Goal: Book appointment/travel/reservation

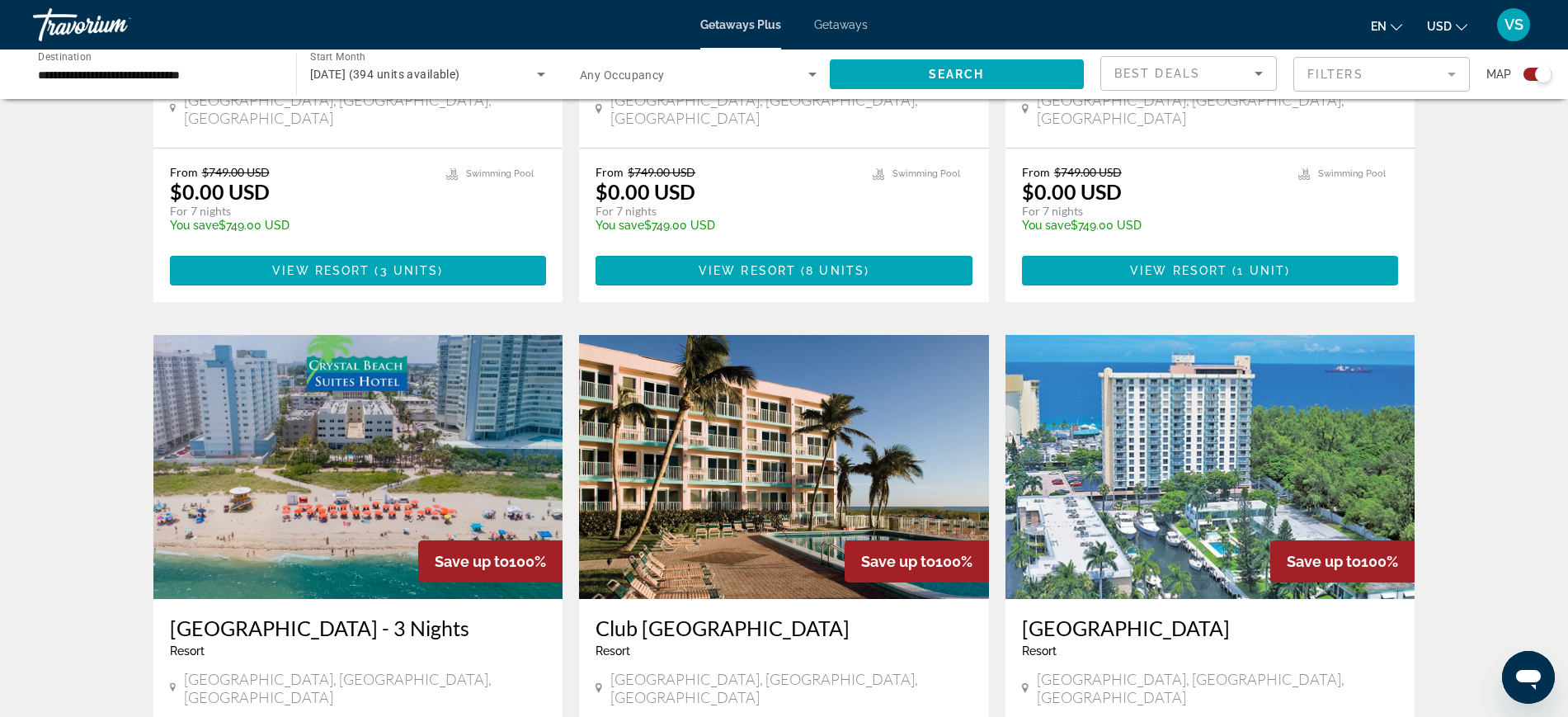
scroll to position [1650, 0]
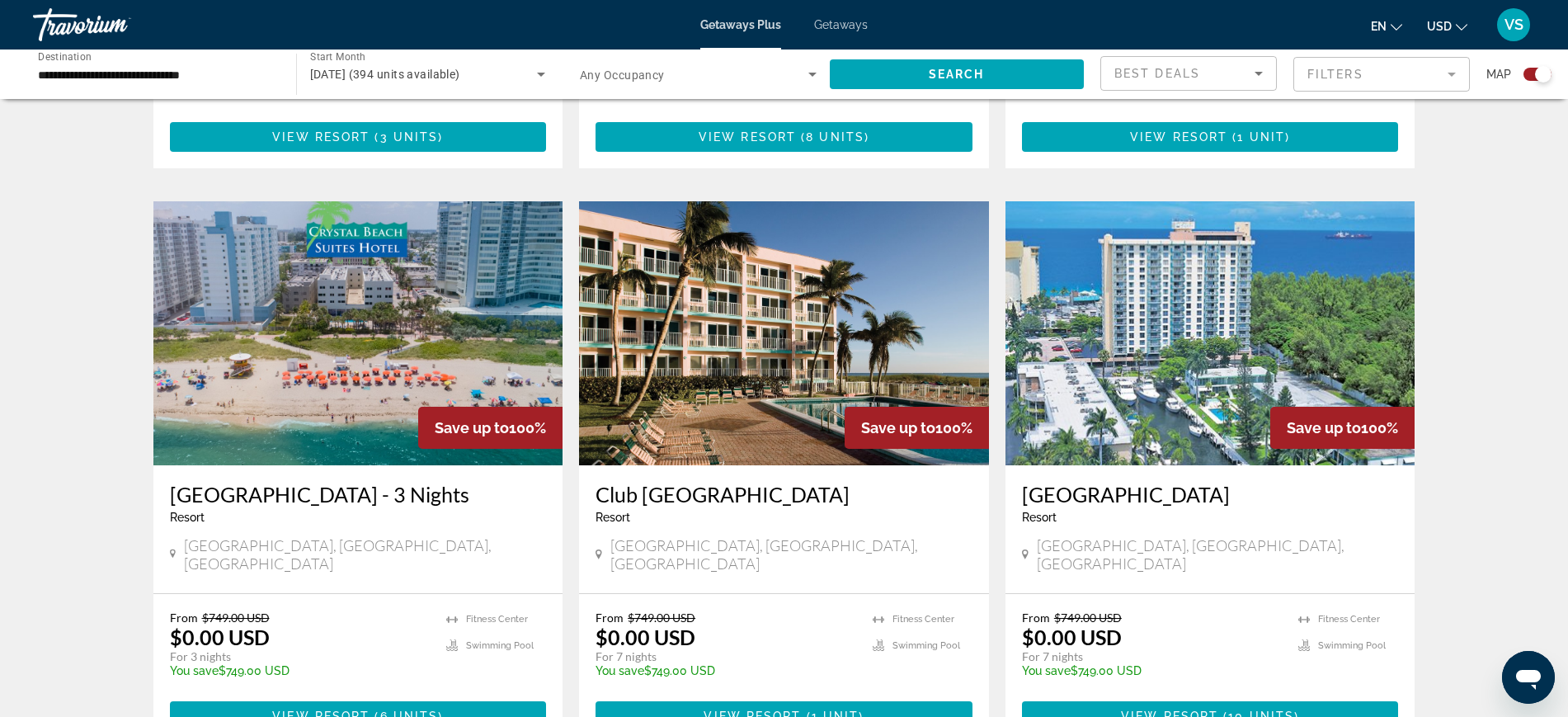
click at [757, 361] on img "Main content" at bounding box center [784, 333] width 410 height 264
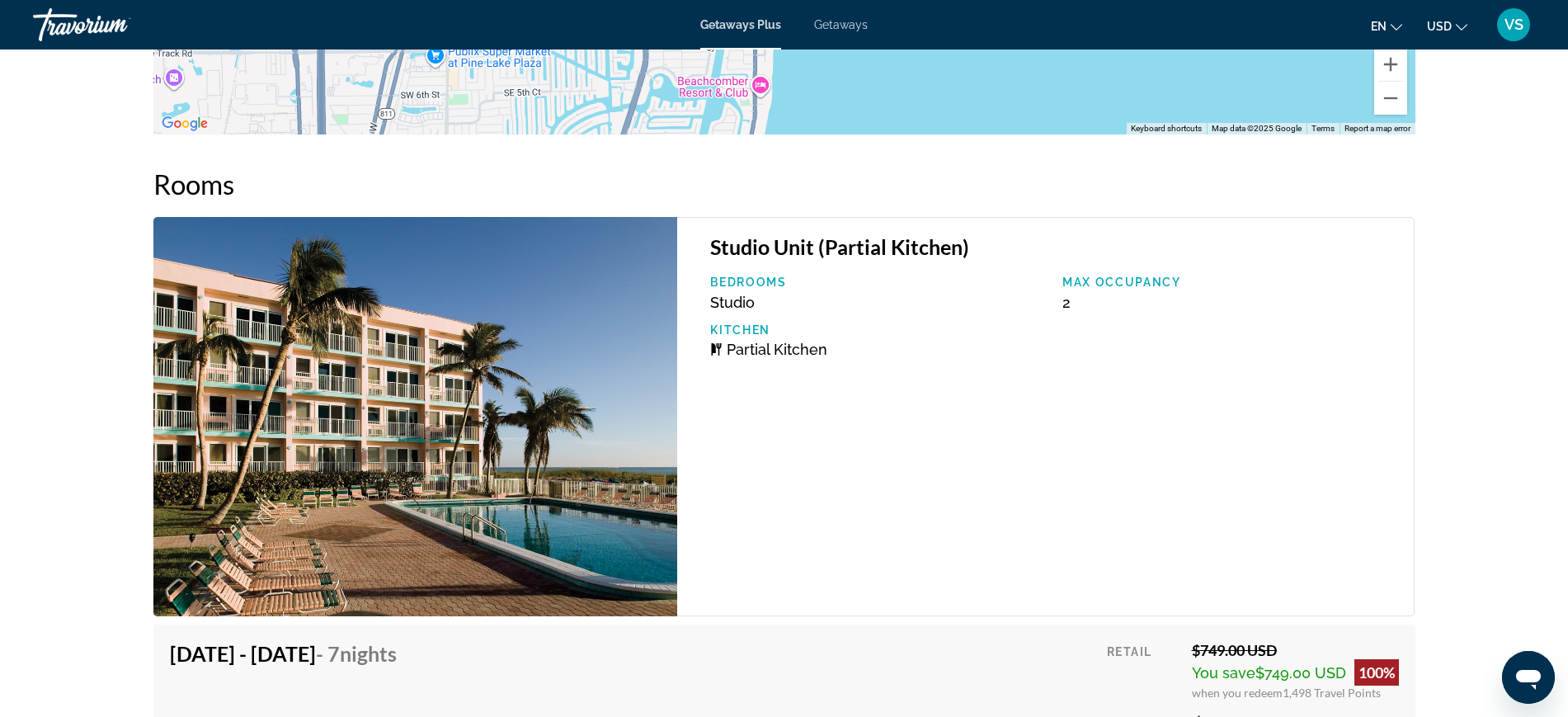
scroll to position [2992, 0]
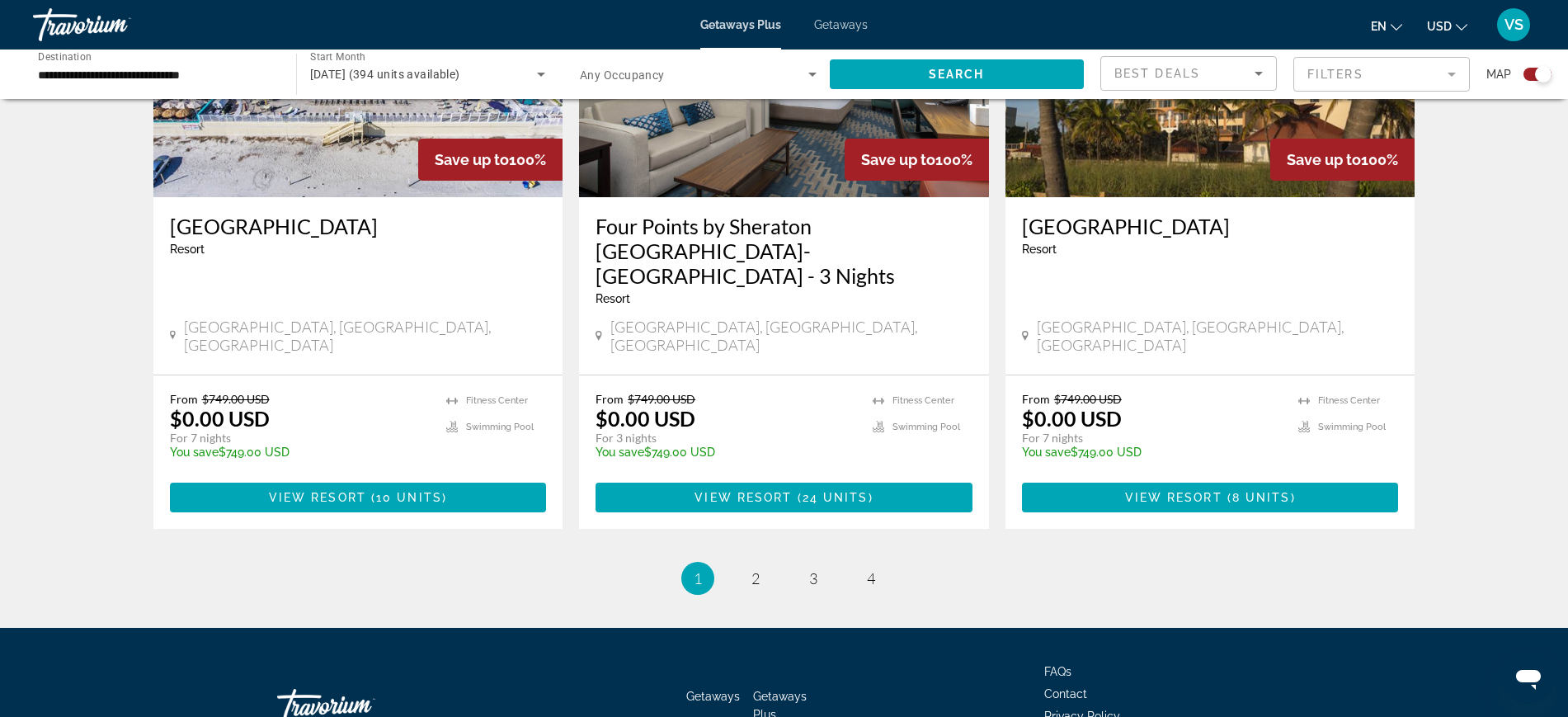
scroll to position [2514, 0]
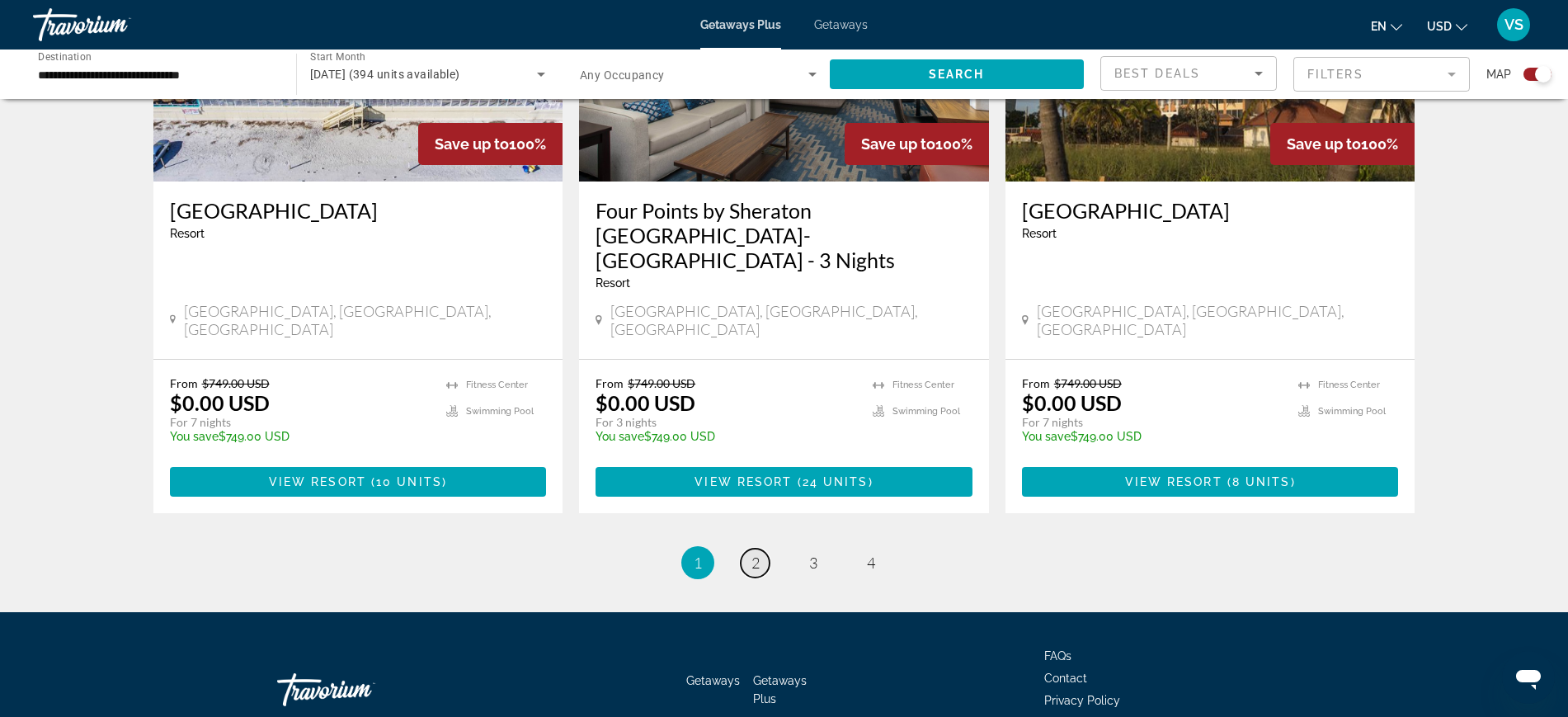
click at [762, 549] on link "page 2" at bounding box center [755, 563] width 29 height 29
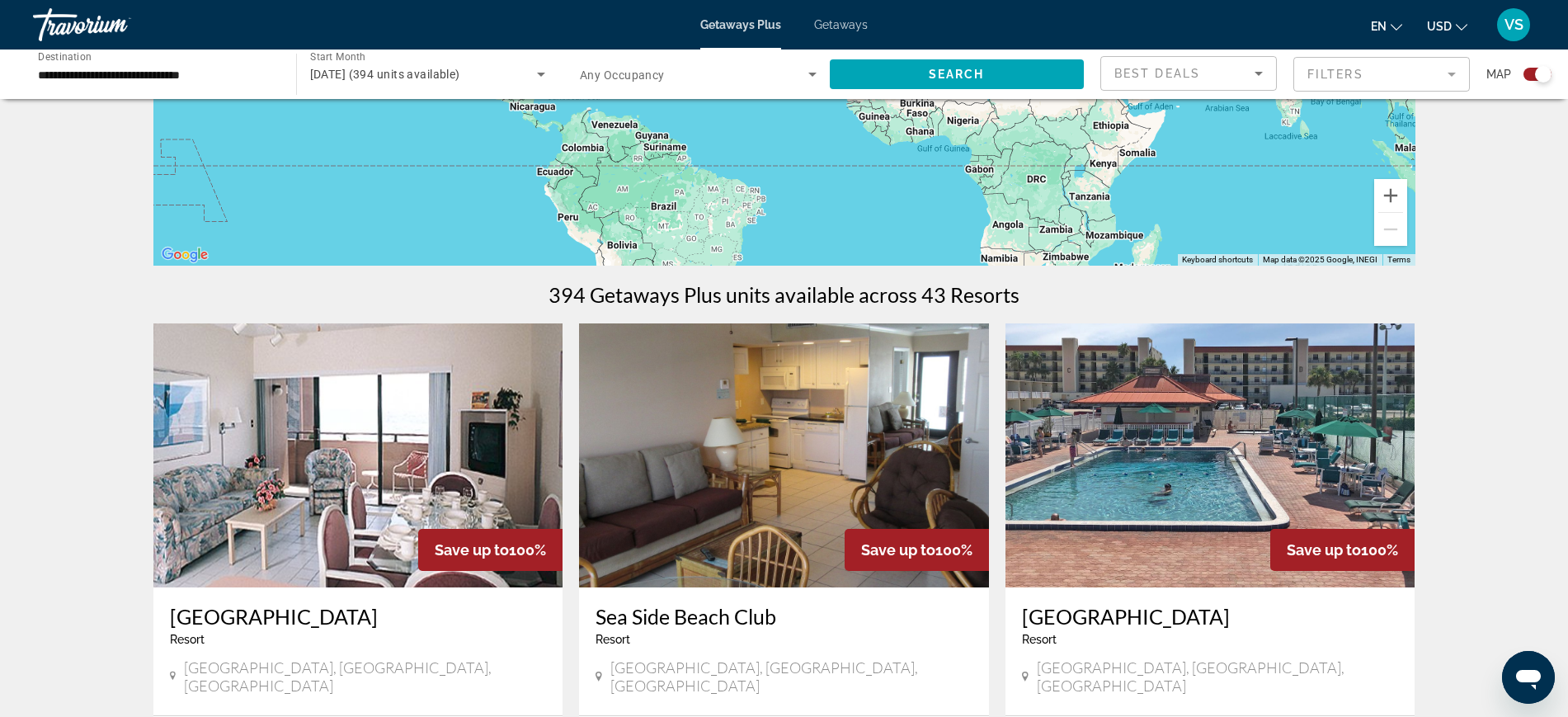
scroll to position [515, 0]
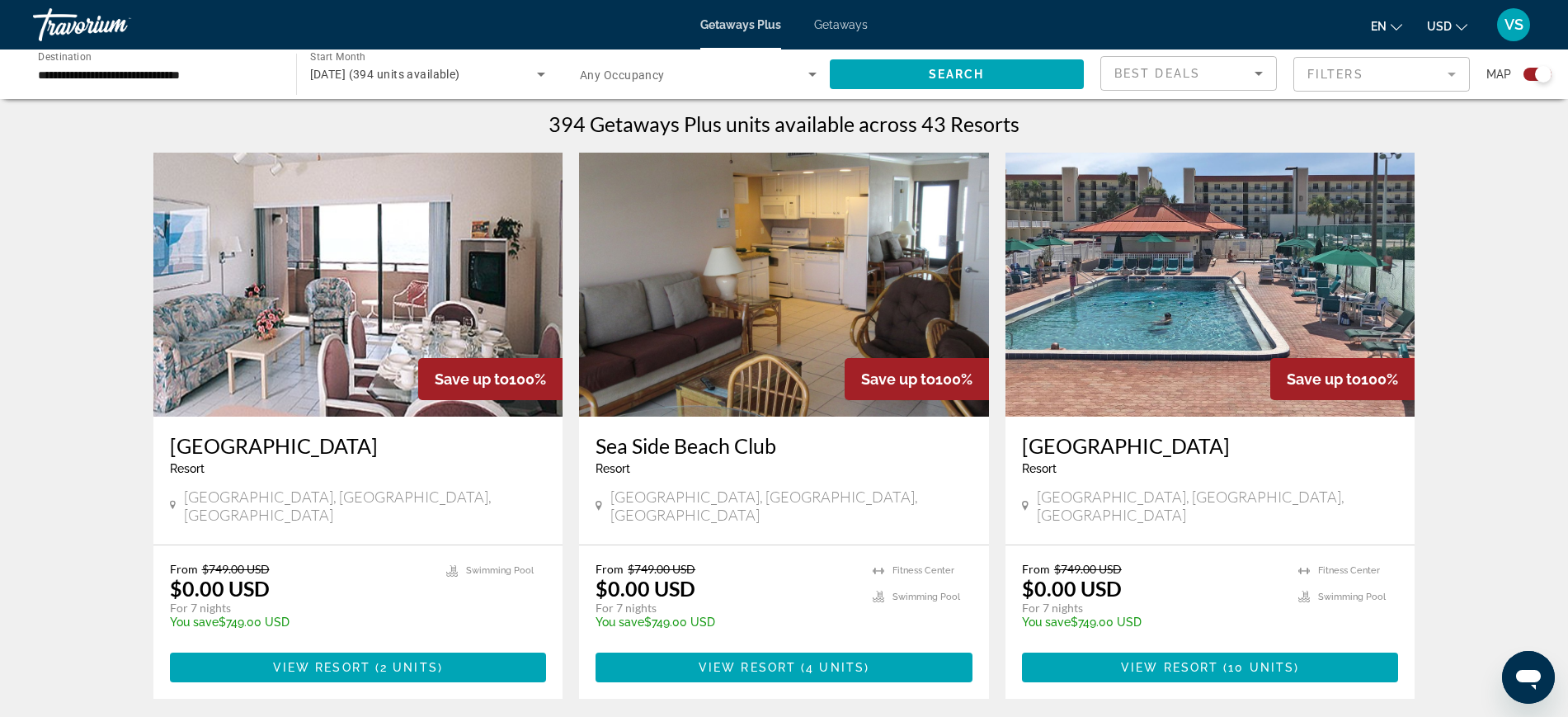
click at [1167, 301] on img "Main content" at bounding box center [1211, 284] width 410 height 264
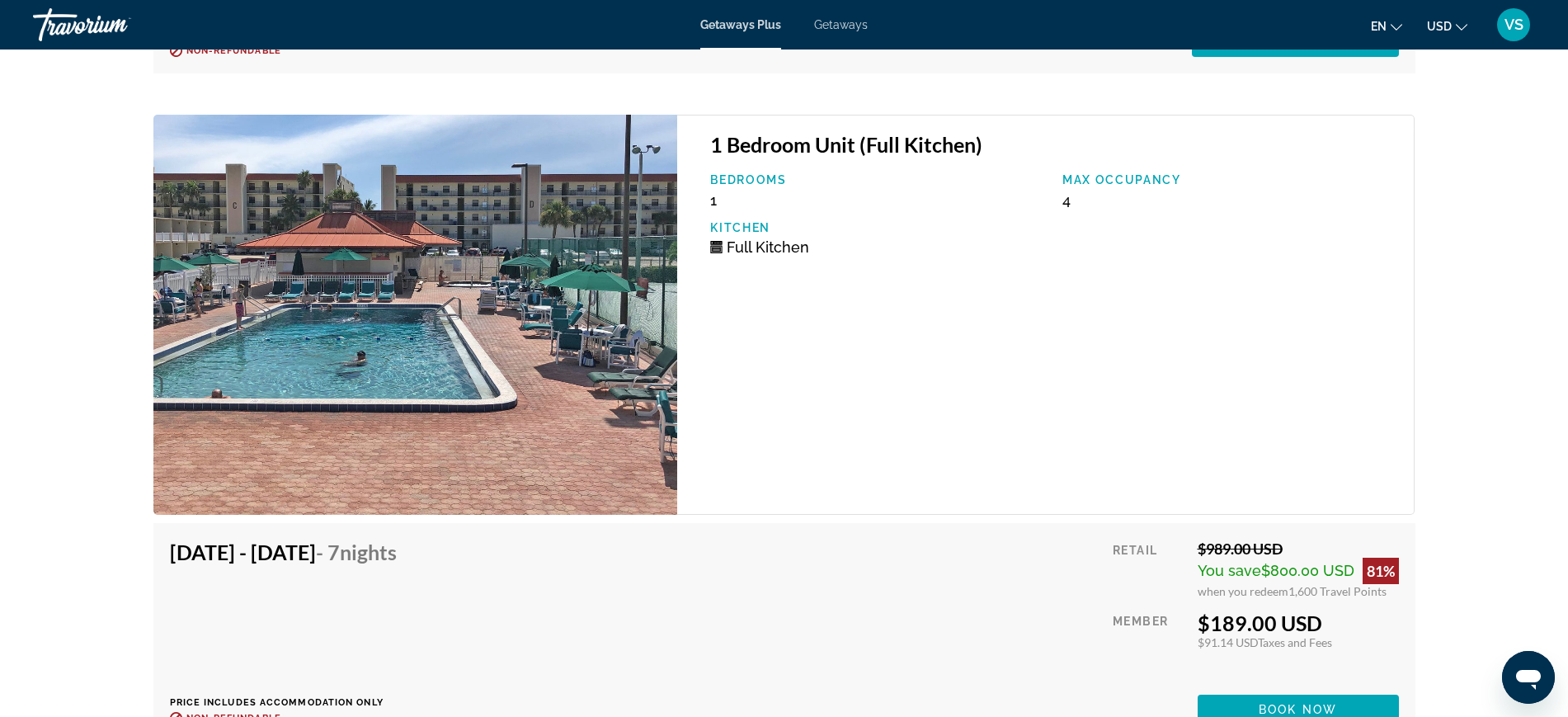
scroll to position [4230, 0]
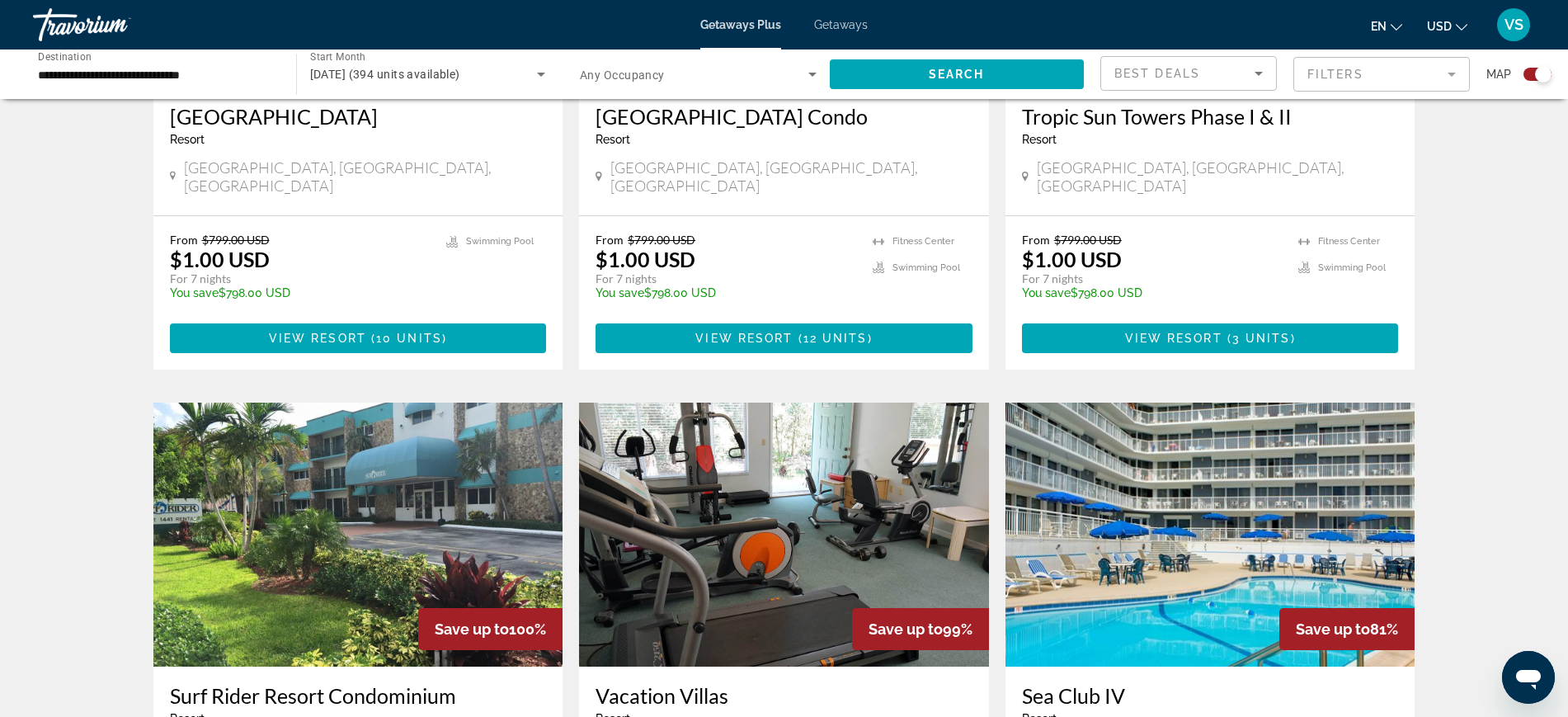
scroll to position [1753, 0]
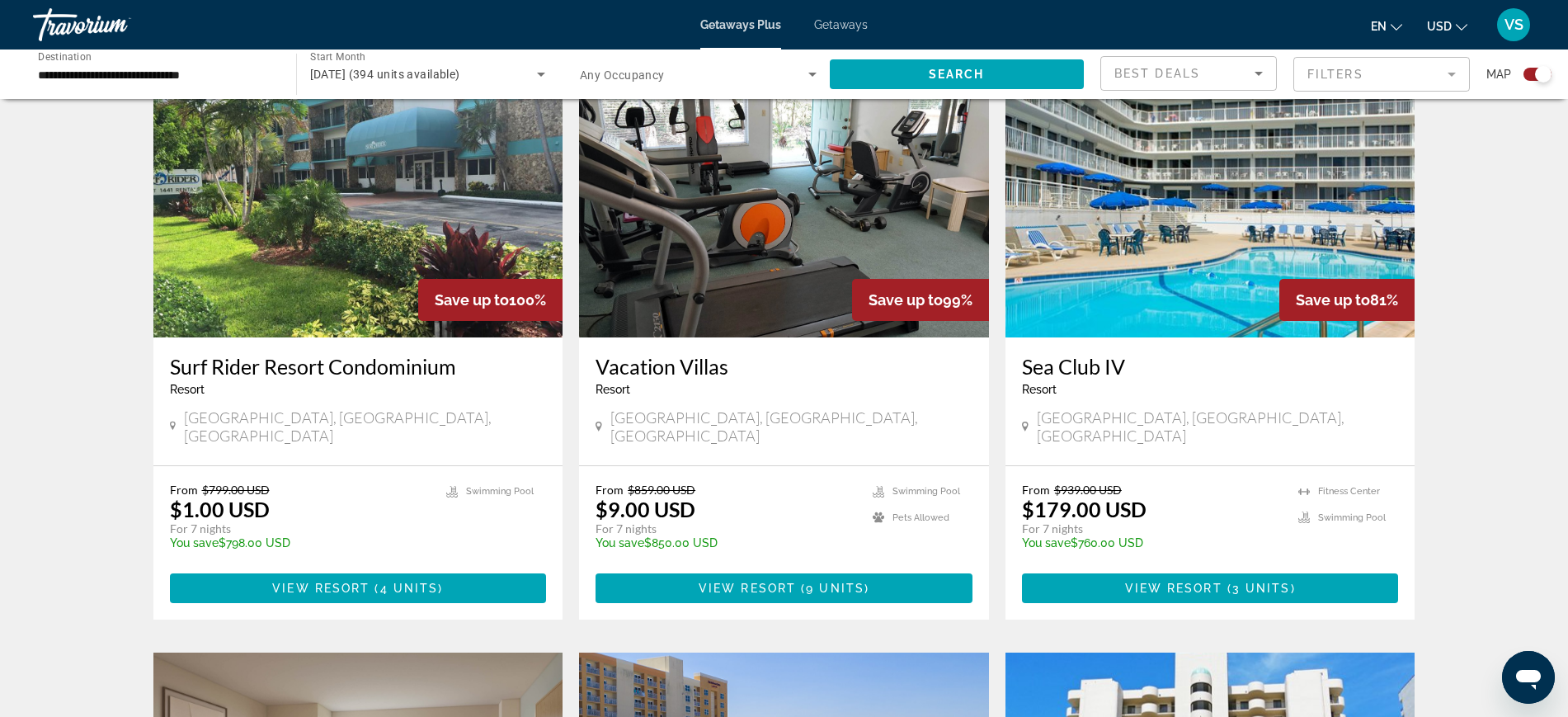
click at [343, 181] on img "Main content" at bounding box center [358, 205] width 410 height 264
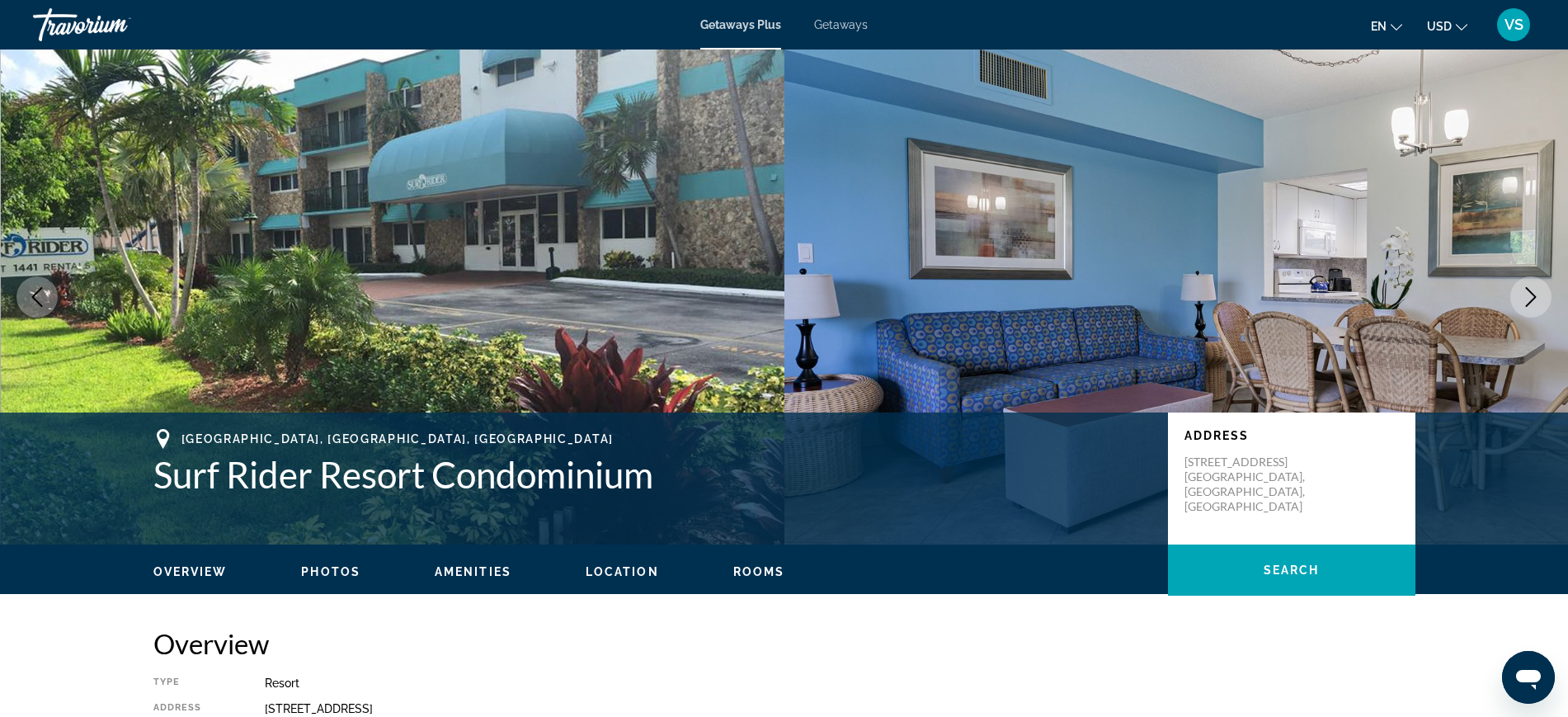
click at [1532, 281] on button "Next image" at bounding box center [1531, 297] width 41 height 41
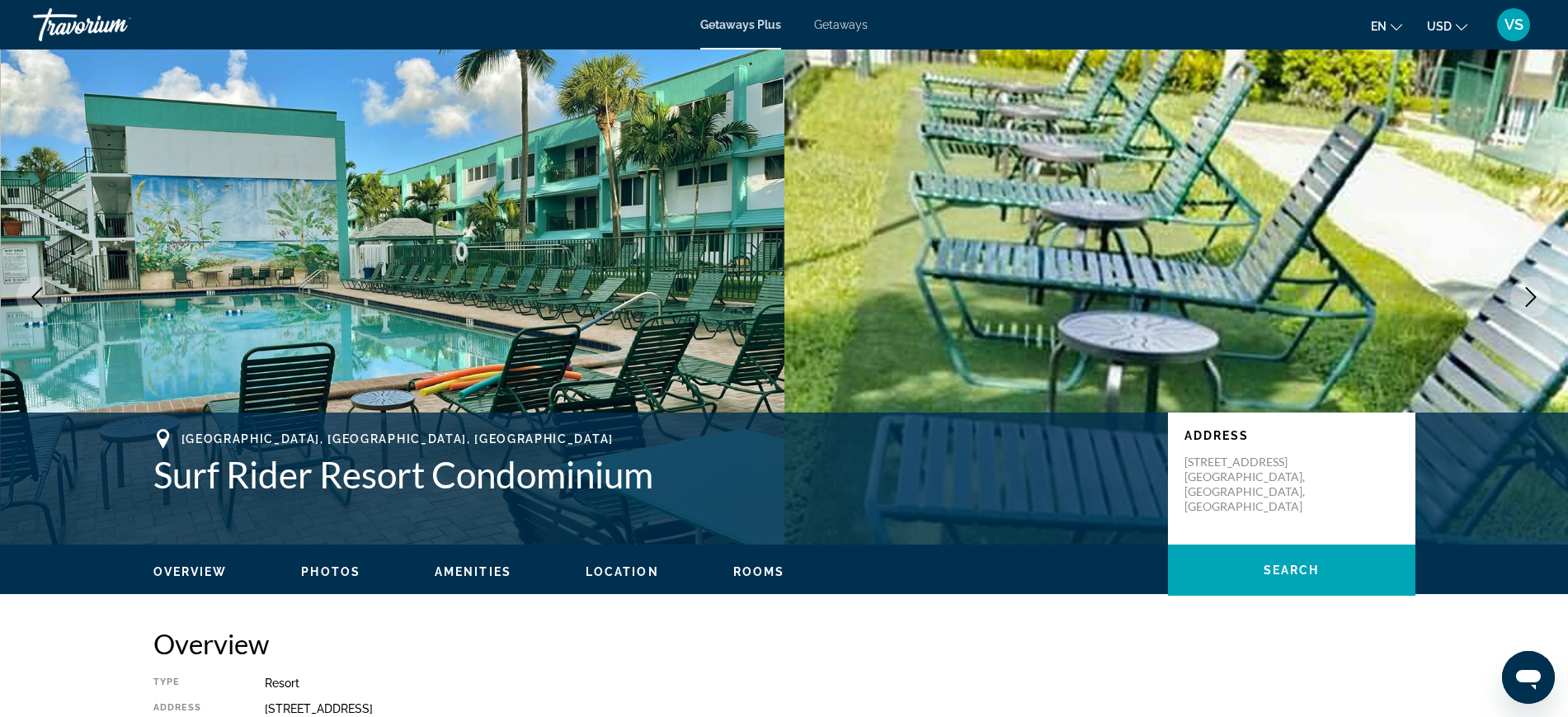
click at [1528, 302] on icon "Next image" at bounding box center [1531, 296] width 19 height 20
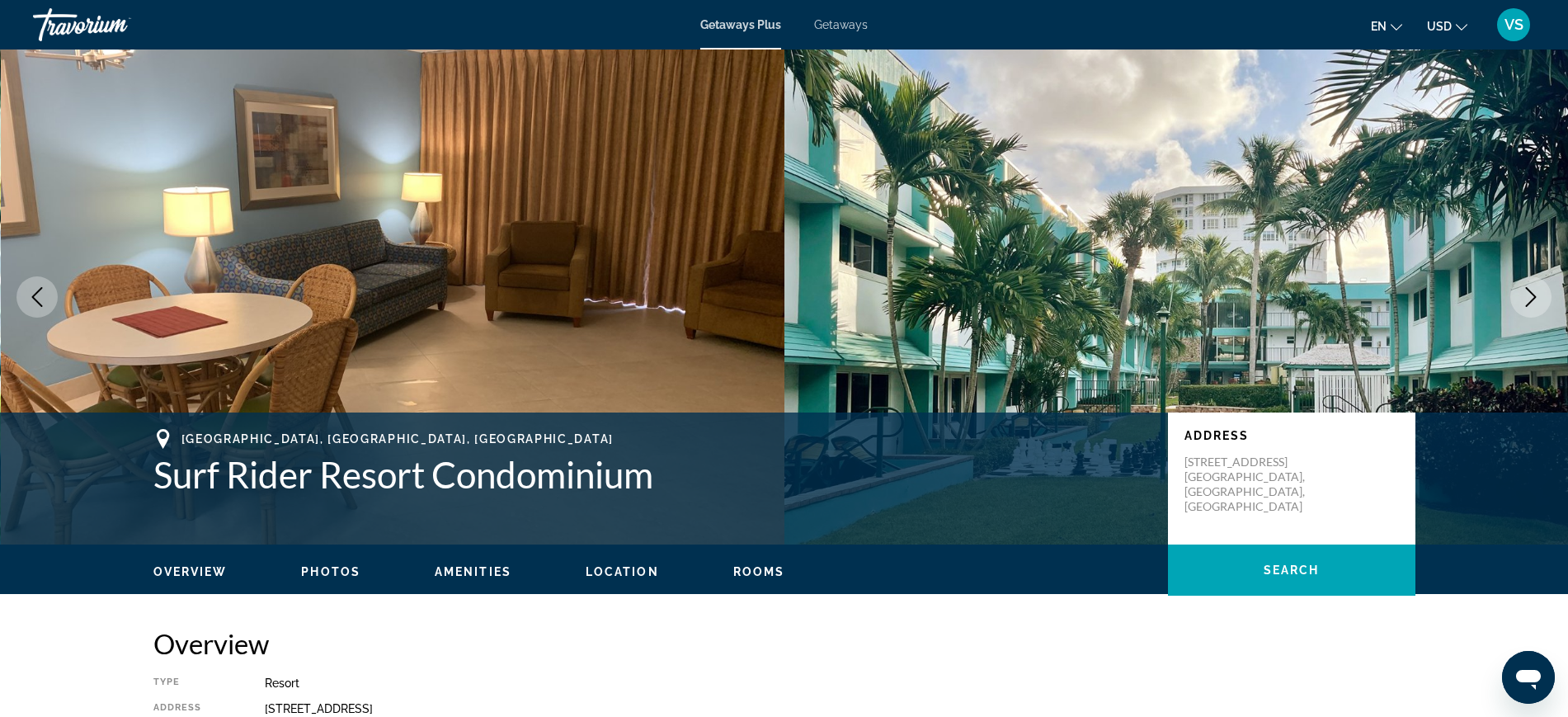
click at [1528, 302] on icon "Next image" at bounding box center [1531, 296] width 19 height 20
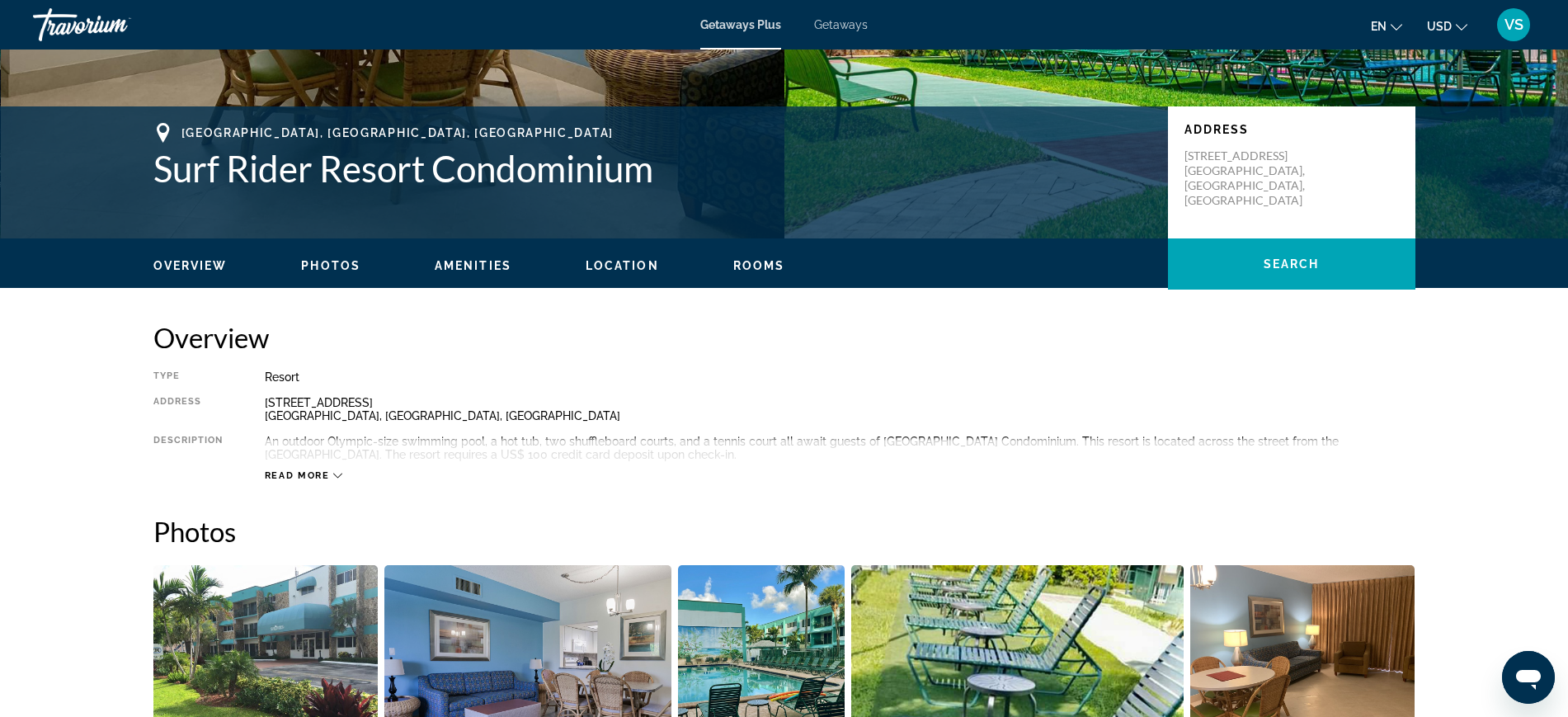
scroll to position [309, 0]
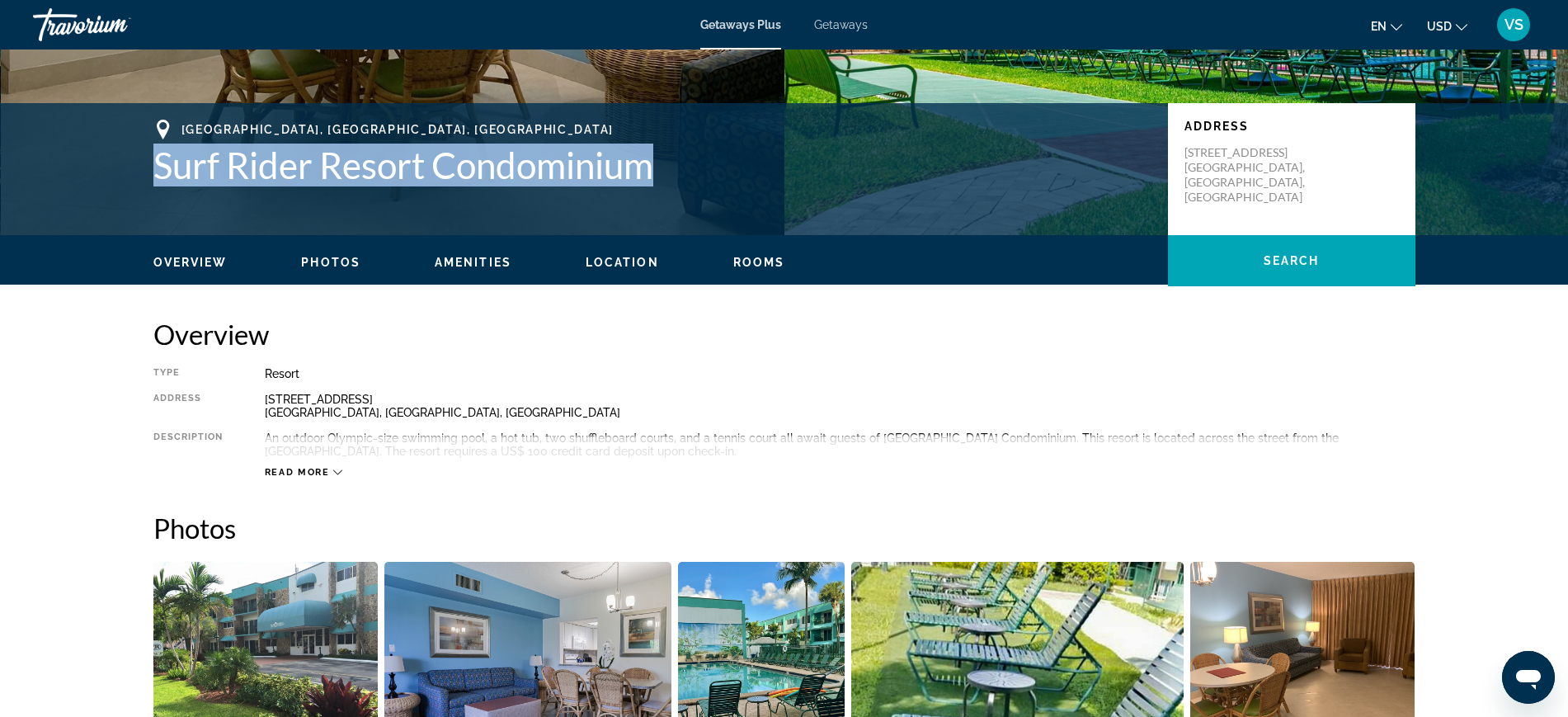
drag, startPoint x: 157, startPoint y: 166, endPoint x: 655, endPoint y: 180, distance: 498.2
click at [655, 180] on h1 "Surf Rider Resort Condominium" at bounding box center [652, 165] width 998 height 43
copy h1 "Surf Rider Resort Condominium"
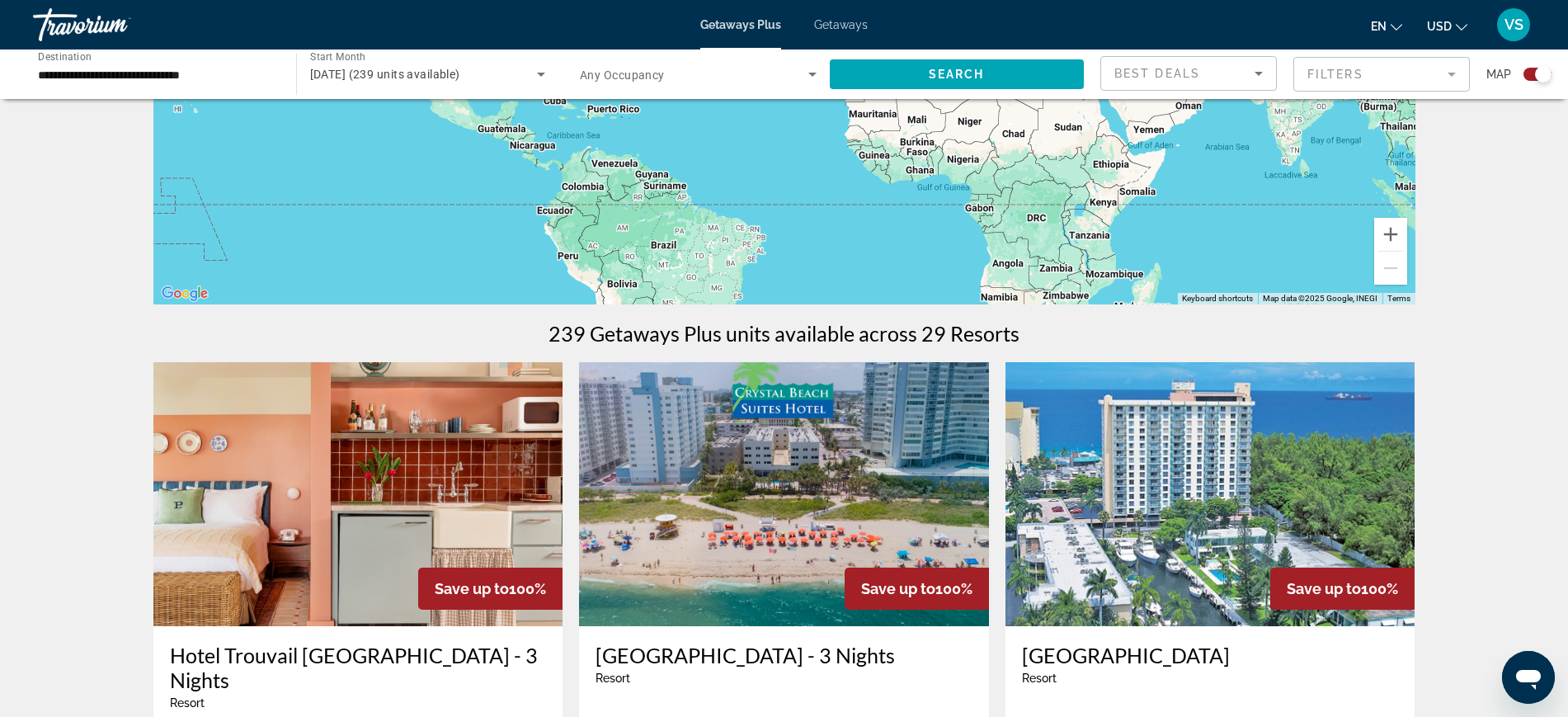
scroll to position [412, 0]
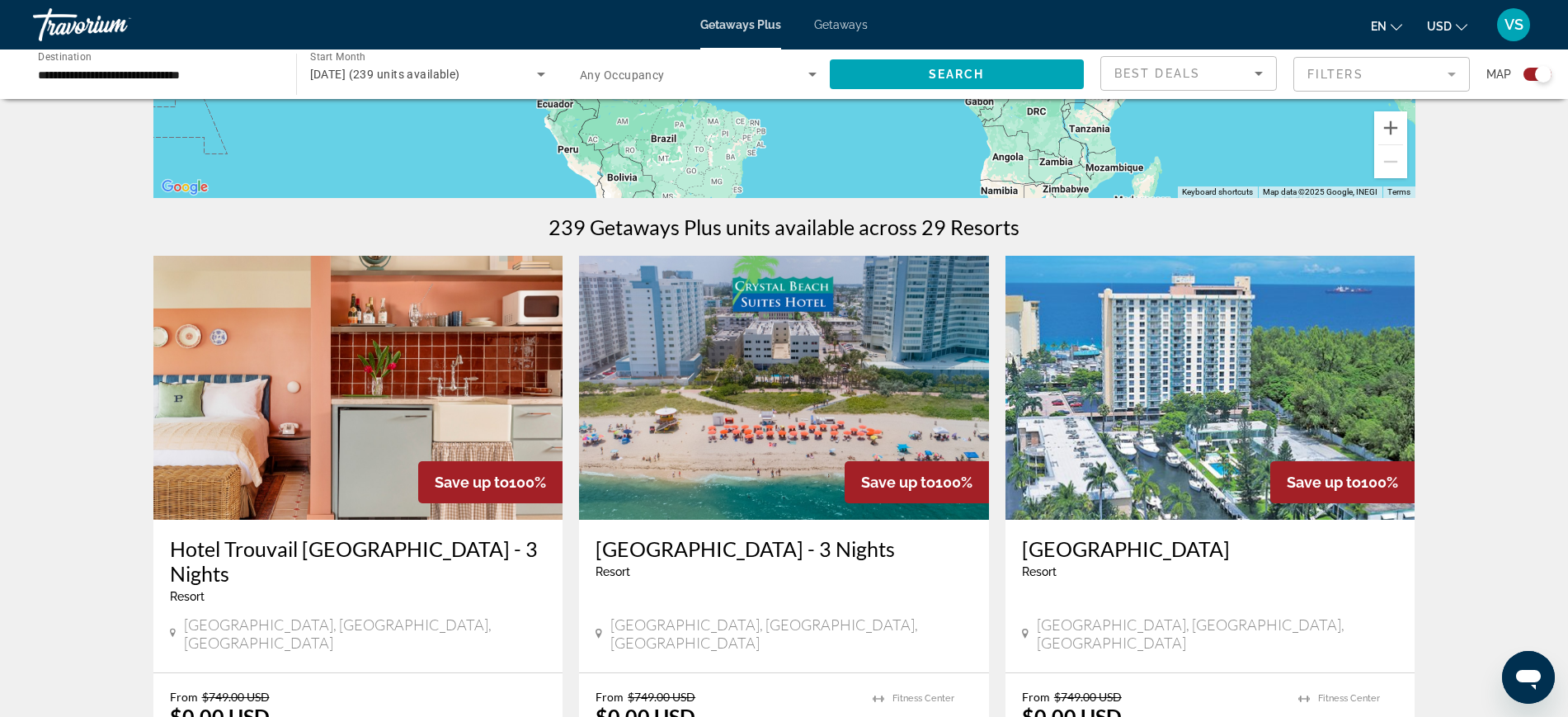
drag, startPoint x: 1237, startPoint y: 345, endPoint x: 1233, endPoint y: 355, distance: 10.8
click at [1237, 345] on img "Main content" at bounding box center [1211, 387] width 410 height 264
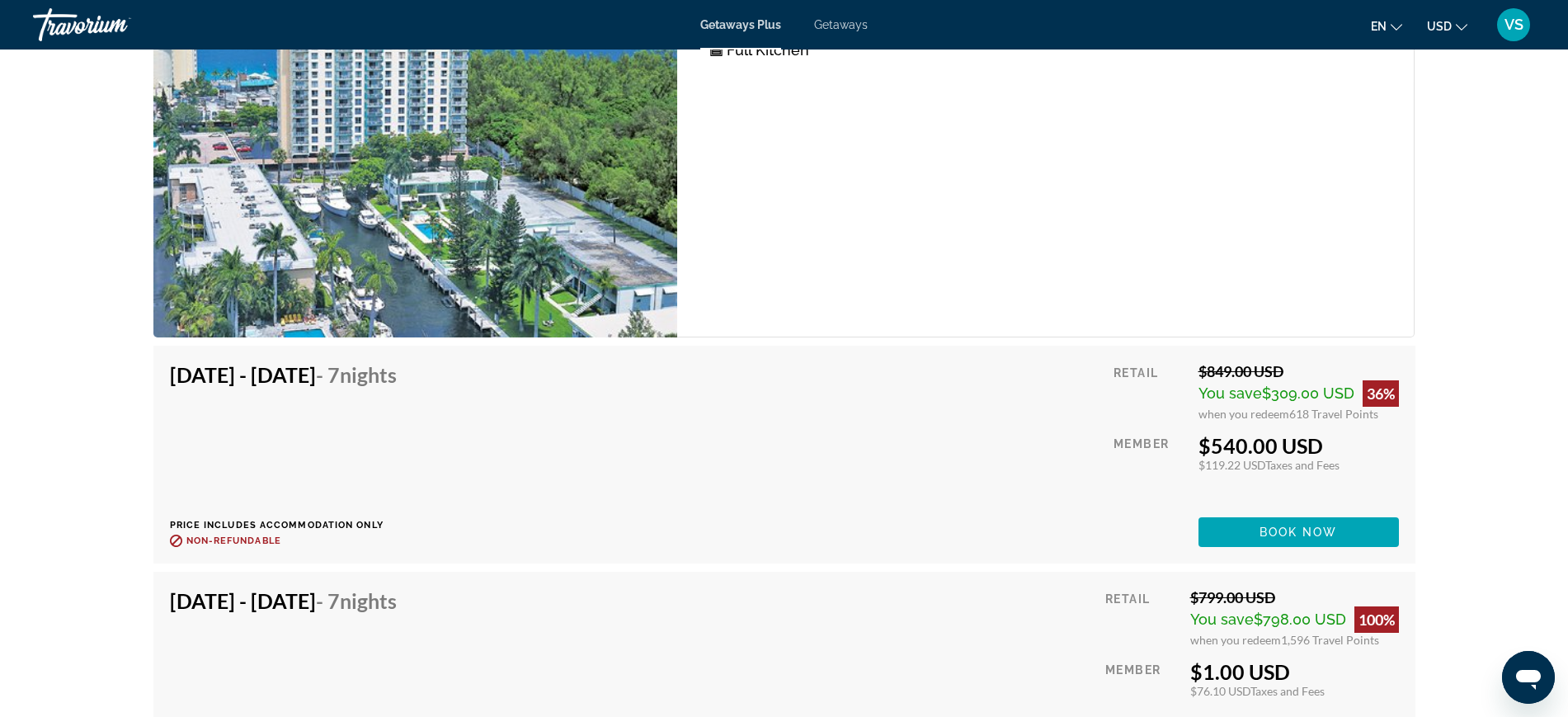
scroll to position [4333, 0]
